Goal: Task Accomplishment & Management: Manage account settings

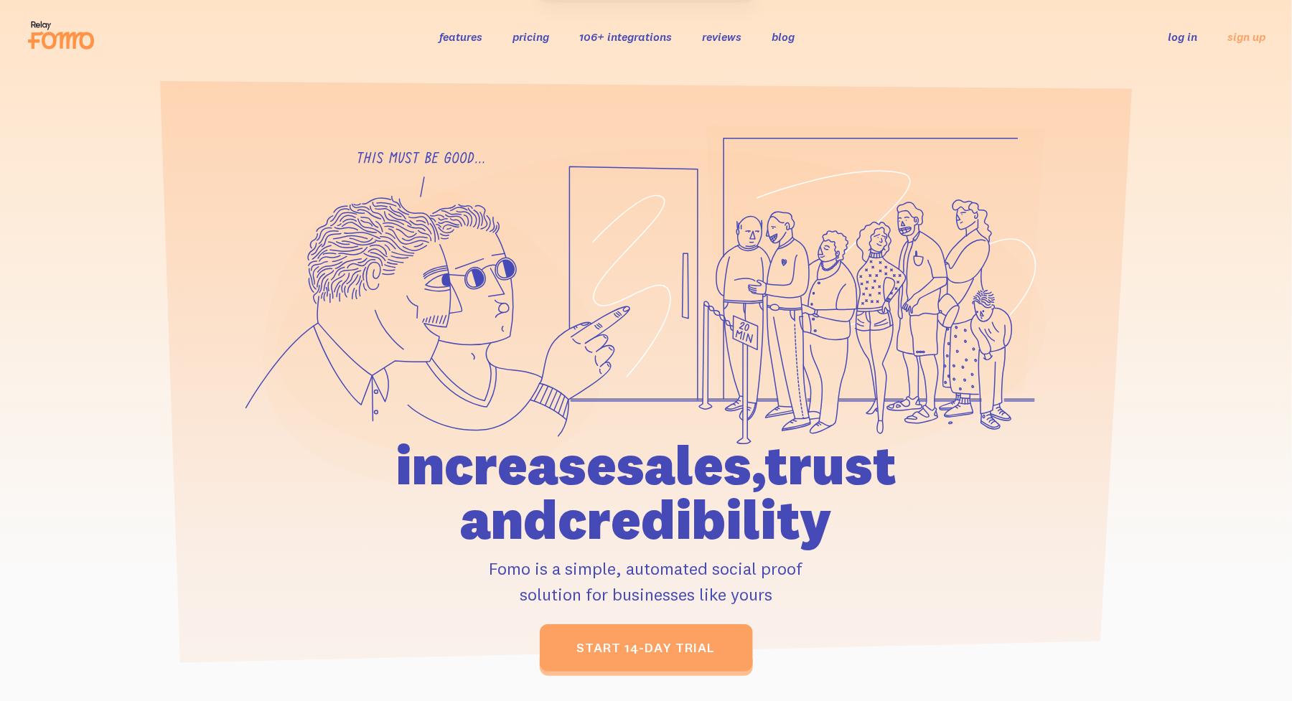
click at [1184, 36] on link "log in" at bounding box center [1182, 36] width 29 height 14
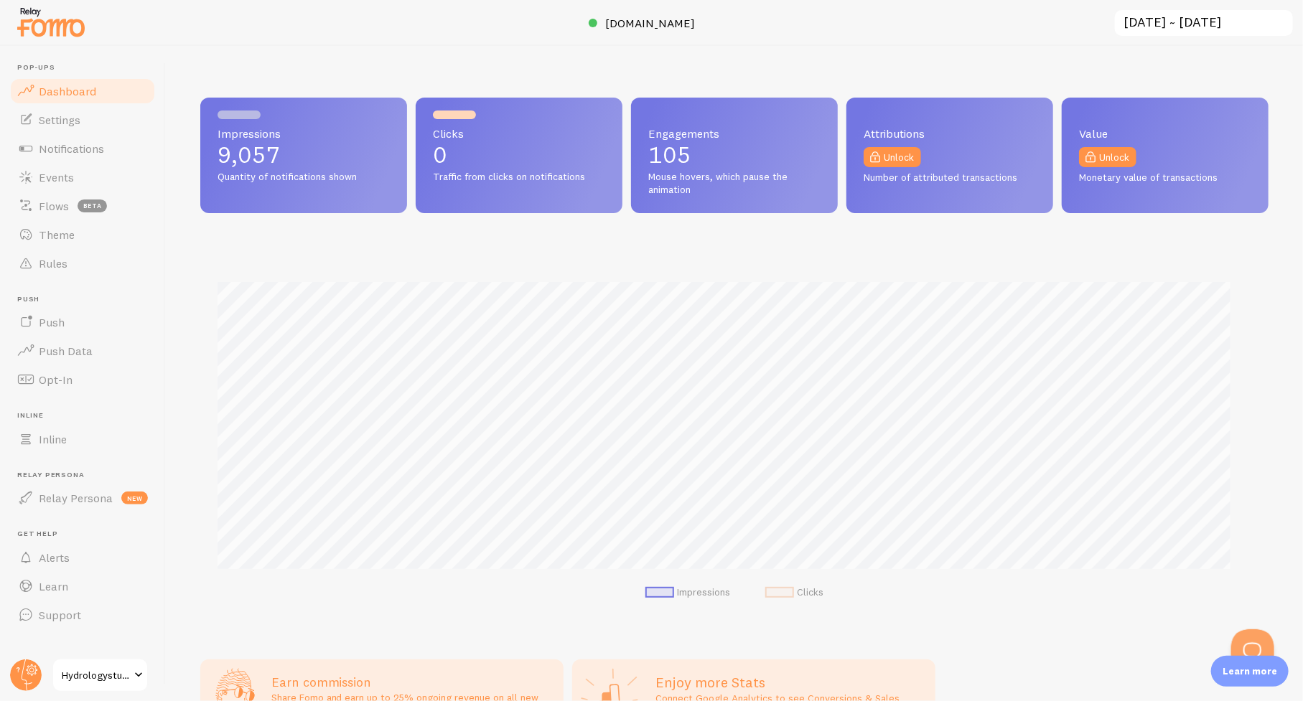
scroll to position [377, 1057]
click at [65, 174] on span "Events" at bounding box center [56, 177] width 35 height 14
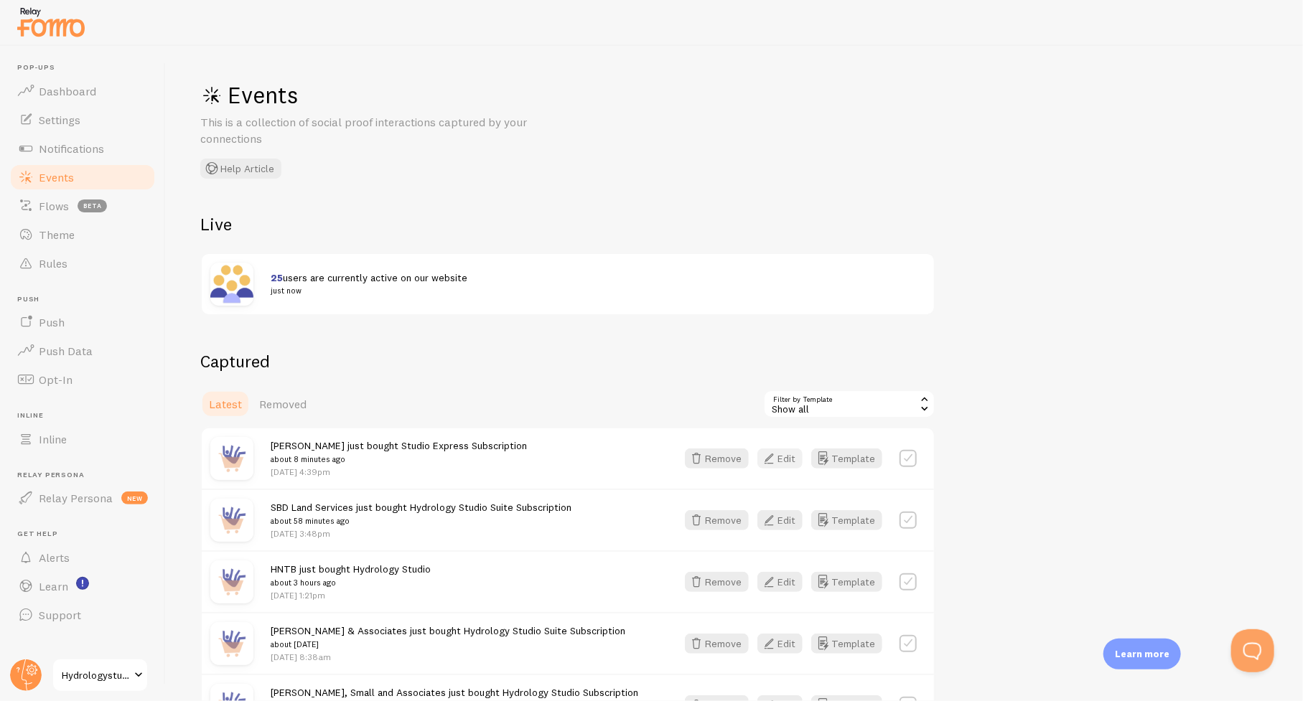
click at [788, 456] on button "Edit" at bounding box center [779, 459] width 45 height 20
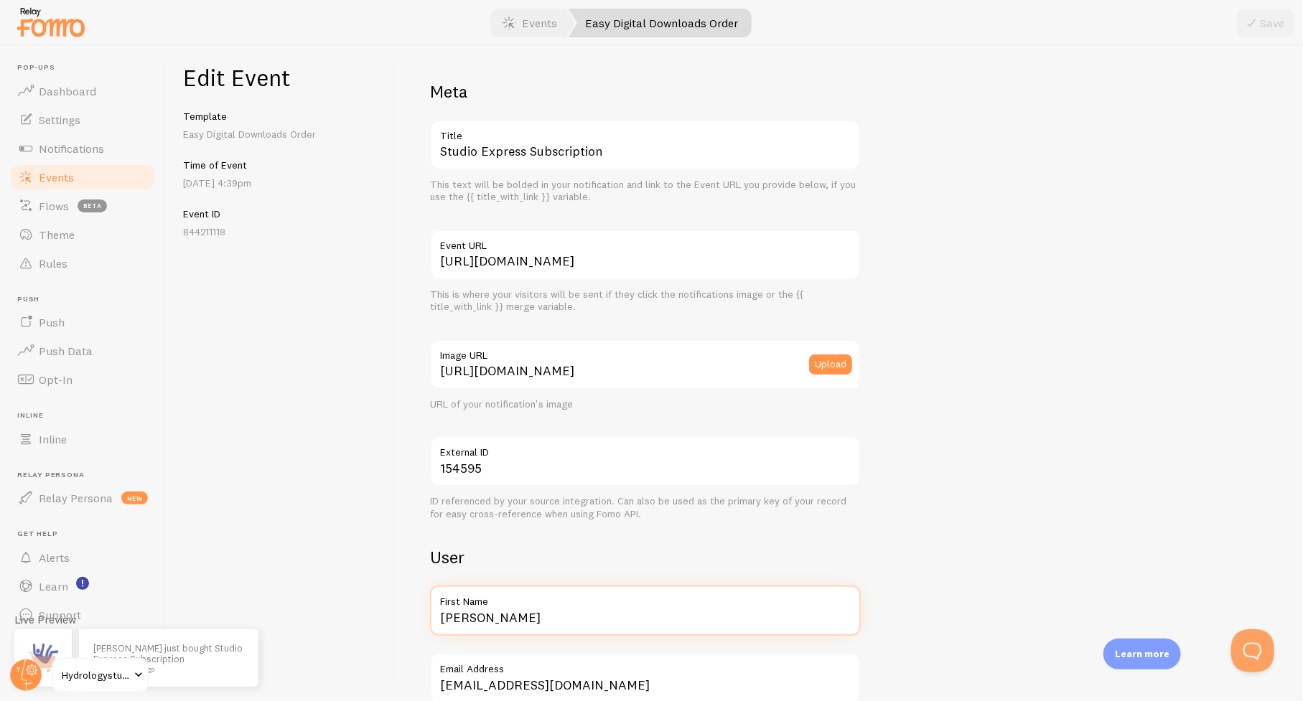
drag, startPoint x: 512, startPoint y: 612, endPoint x: 405, endPoint y: 613, distance: 107.0
click at [405, 613] on div "Meta Studio Express Subscription Title This text will be bolded in your notific…" at bounding box center [848, 373] width 907 height 655
paste input "Liberty Environmental"
type input "Liberty Environmental"
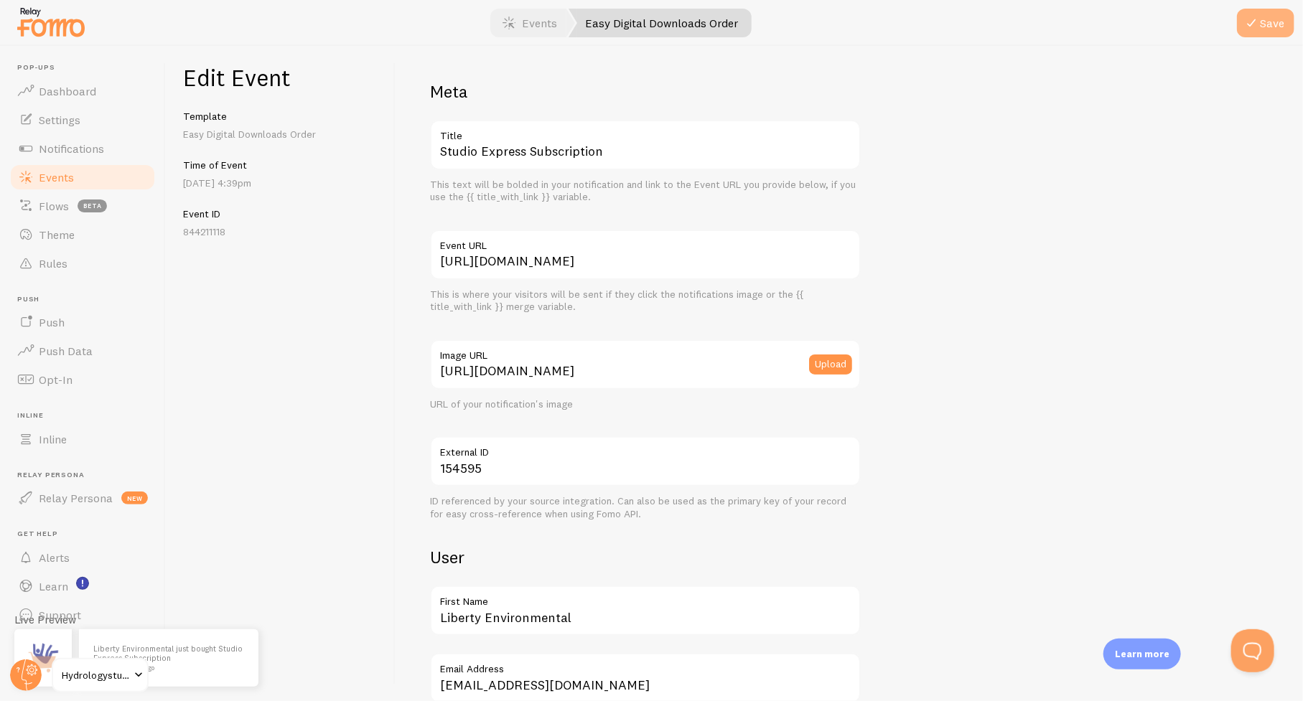
click at [1252, 14] on icon "submit" at bounding box center [1250, 22] width 17 height 17
